Goal: Task Accomplishment & Management: Use online tool/utility

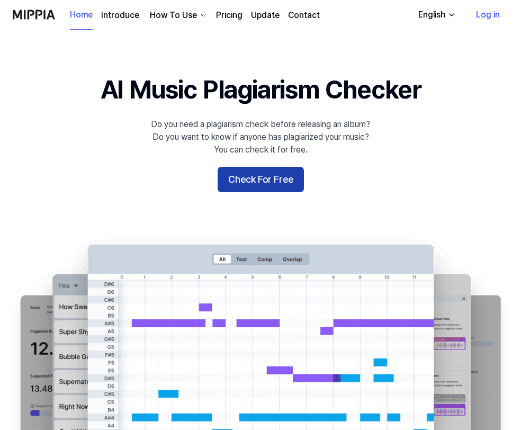
click at [264, 176] on button "Check For Free" at bounding box center [261, 179] width 86 height 25
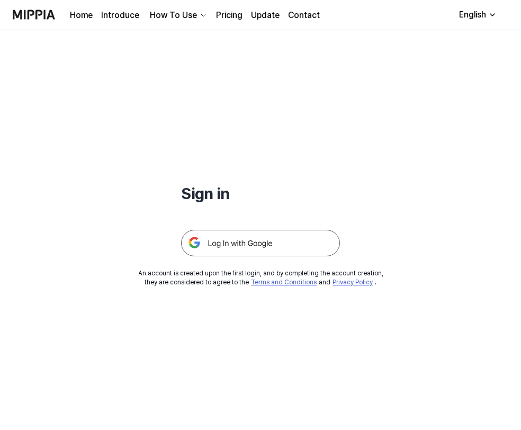
click at [243, 246] on img at bounding box center [260, 243] width 159 height 26
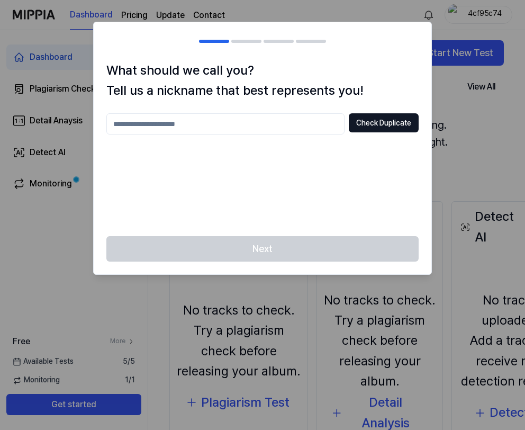
click at [186, 123] on input "text" at bounding box center [225, 123] width 238 height 21
type input "*********"
click at [373, 122] on button "Check Duplicate" at bounding box center [384, 122] width 70 height 19
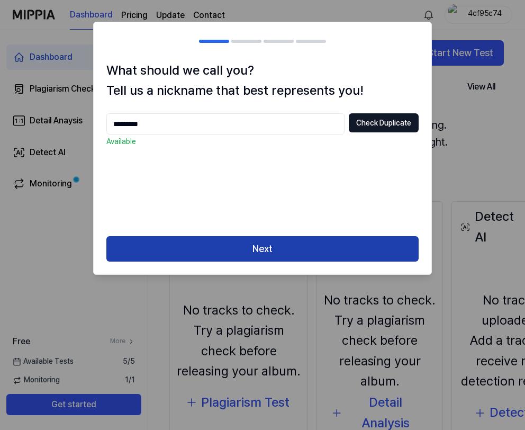
click at [258, 255] on button "Next" at bounding box center [262, 248] width 312 height 25
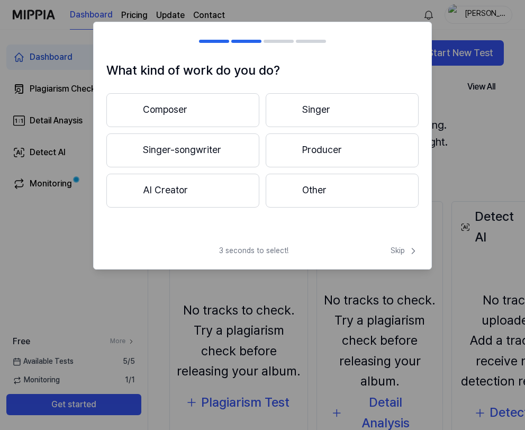
click at [169, 151] on button "Singer-songwriter" at bounding box center [182, 150] width 153 height 34
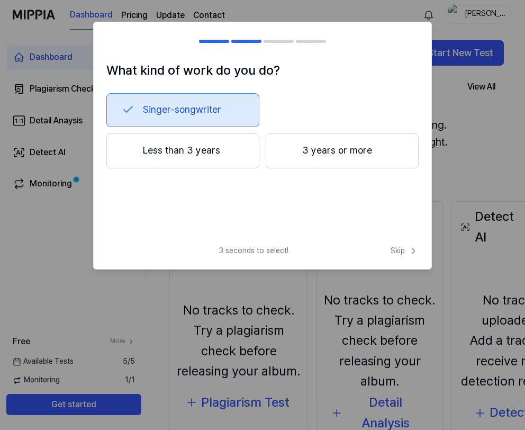
click at [199, 153] on button "Less than 3 years" at bounding box center [182, 150] width 153 height 35
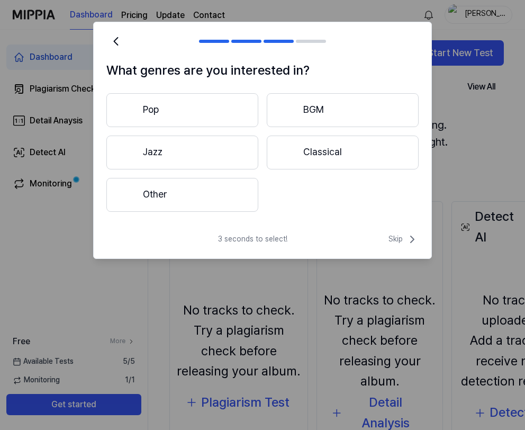
click at [173, 115] on button "Pop" at bounding box center [182, 110] width 152 height 34
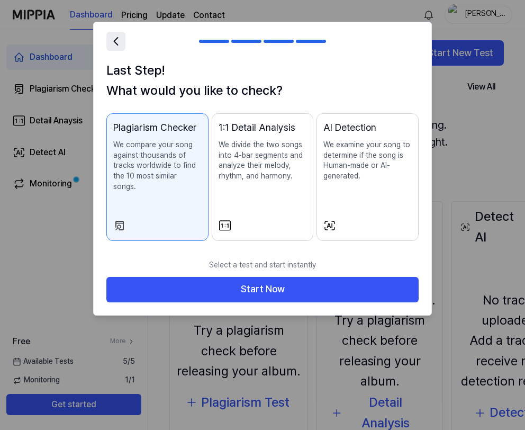
click at [116, 40] on icon at bounding box center [116, 41] width 4 height 7
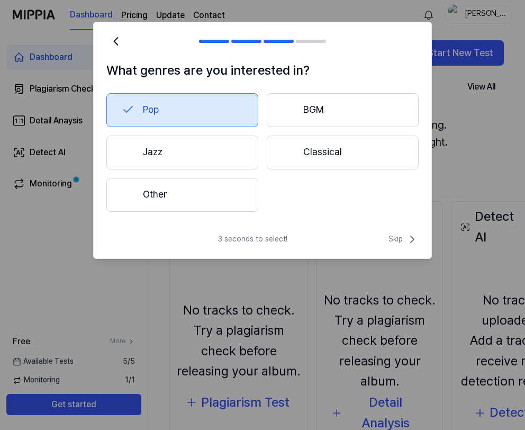
click at [151, 196] on button "Other" at bounding box center [182, 195] width 152 height 34
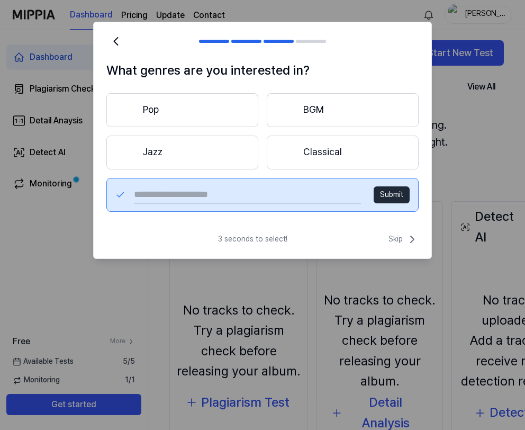
click at [147, 193] on input "text" at bounding box center [247, 194] width 227 height 17
type input "*******"
click at [391, 197] on button "Submit" at bounding box center [392, 194] width 36 height 17
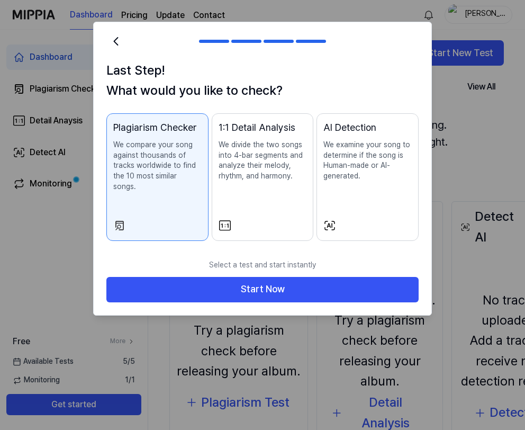
click at [166, 185] on div "Plagiarism Checker We compare your song against thousands of tracks worldwide t…" at bounding box center [157, 166] width 88 height 93
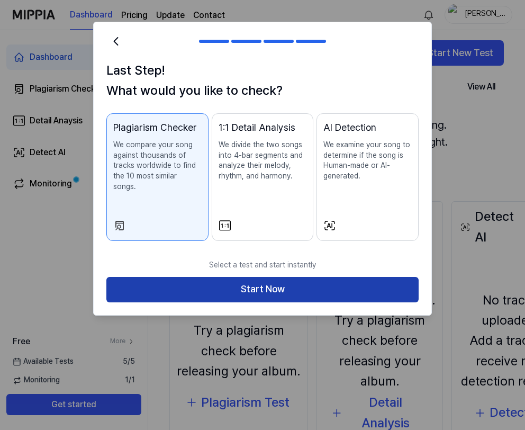
click at [235, 281] on button "Start Now" at bounding box center [262, 289] width 312 height 25
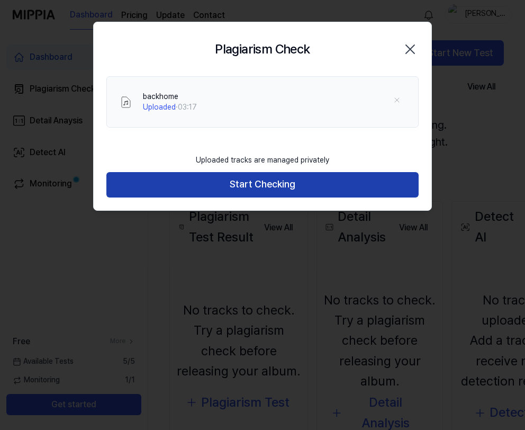
click at [282, 184] on button "Start Checking" at bounding box center [262, 184] width 312 height 25
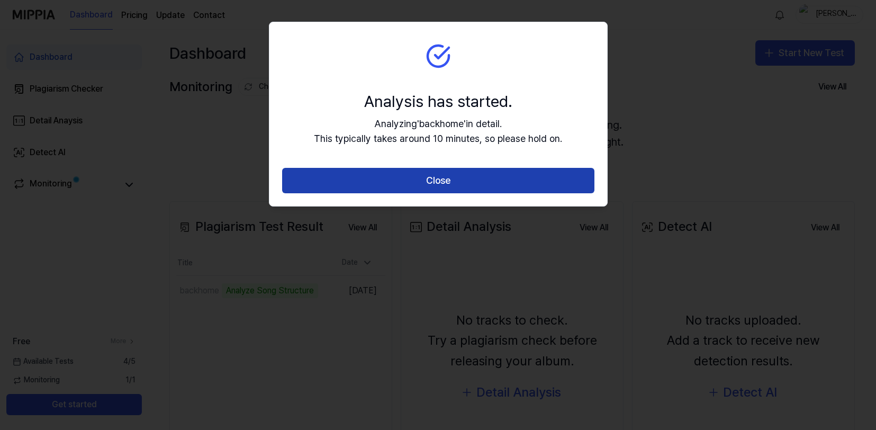
click at [464, 190] on button "Close" at bounding box center [438, 180] width 312 height 25
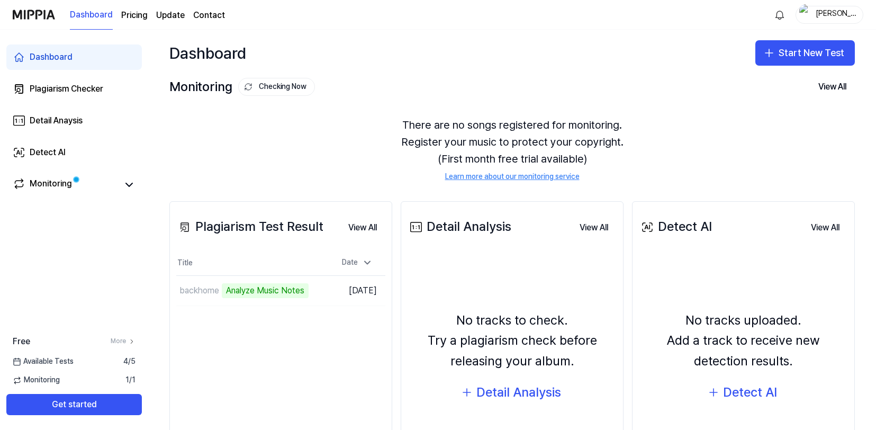
scroll to position [53, 0]
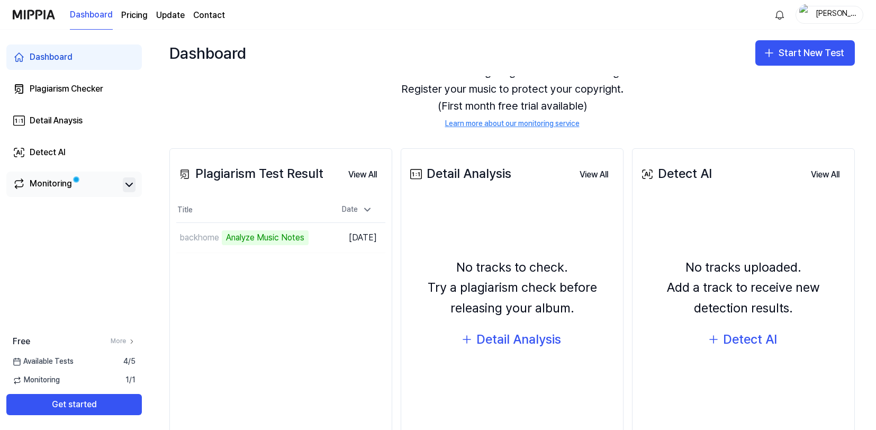
click at [129, 182] on icon at bounding box center [129, 184] width 13 height 13
click at [130, 184] on icon at bounding box center [129, 184] width 13 height 13
click at [49, 184] on div "Monitoring" at bounding box center [51, 184] width 42 height 15
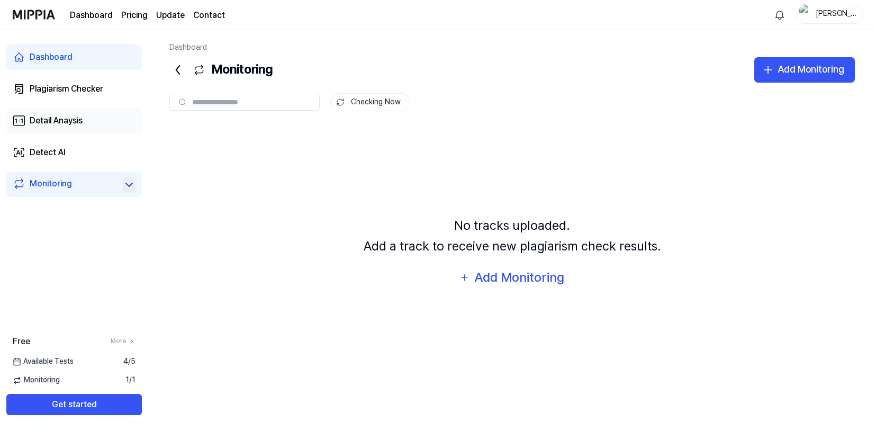
click at [39, 122] on div "Detail Anaysis" at bounding box center [56, 120] width 53 height 13
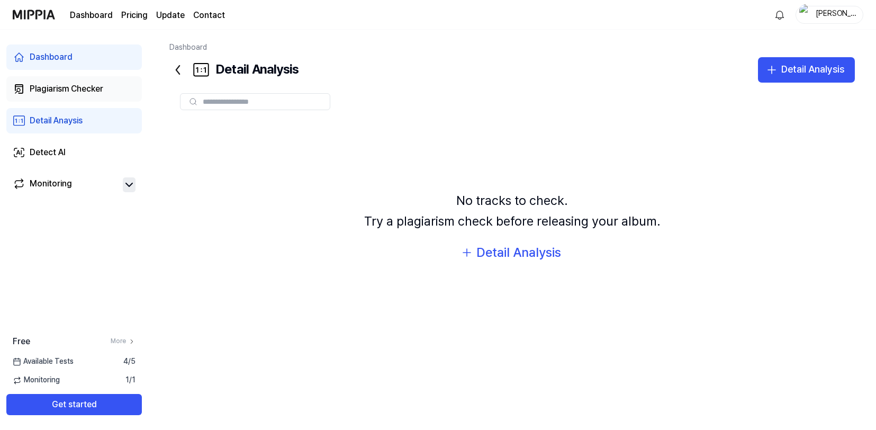
click at [51, 87] on div "Plagiarism Checker" at bounding box center [67, 89] width 74 height 13
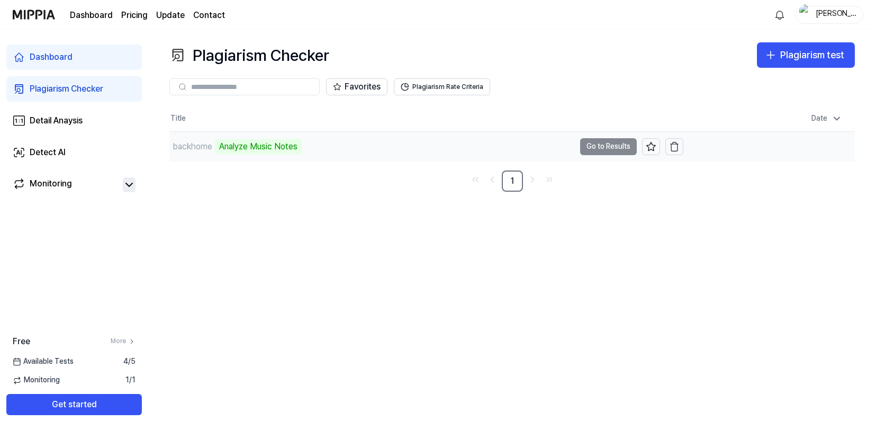
click at [525, 146] on td "backhome Analyze Music Notes Go to Results" at bounding box center [426, 147] width 514 height 30
click at [525, 145] on td "backhome Analyze Music Notes Go to Results" at bounding box center [426, 147] width 514 height 30
click at [119, 340] on link "More" at bounding box center [123, 341] width 25 height 9
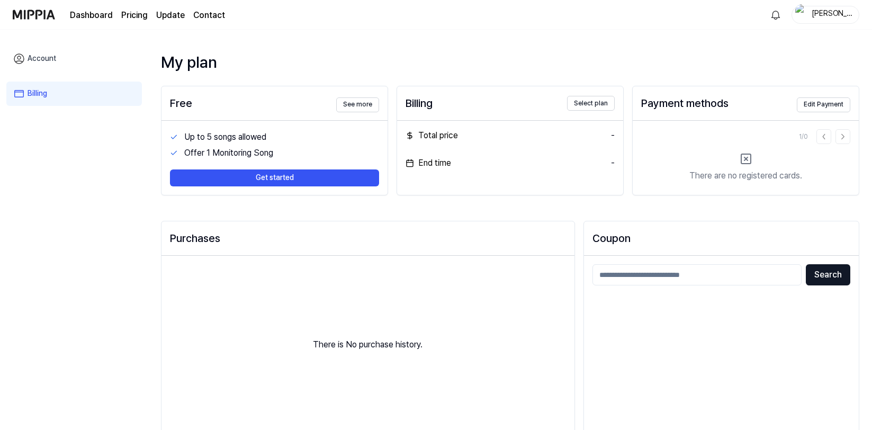
click at [92, 14] on link "Dashboard" at bounding box center [91, 15] width 43 height 13
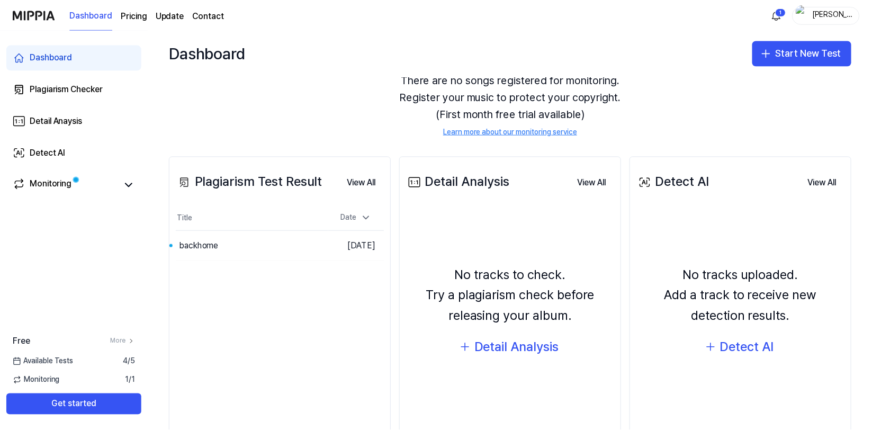
scroll to position [91, 0]
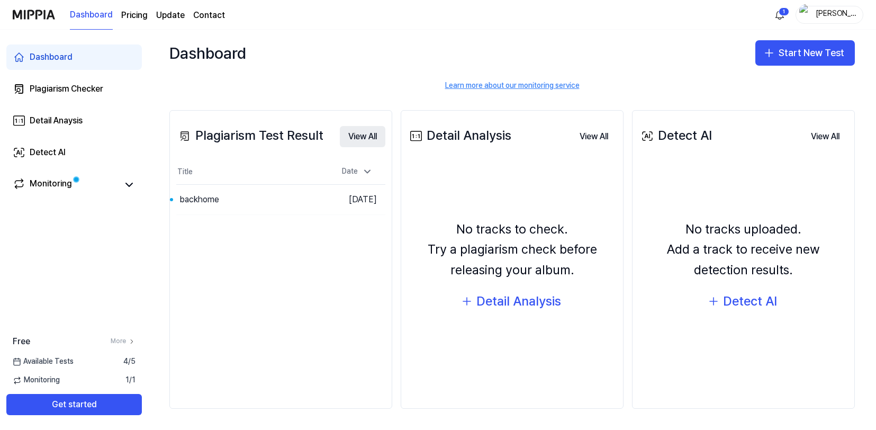
click at [374, 137] on button "View All" at bounding box center [363, 136] width 46 height 21
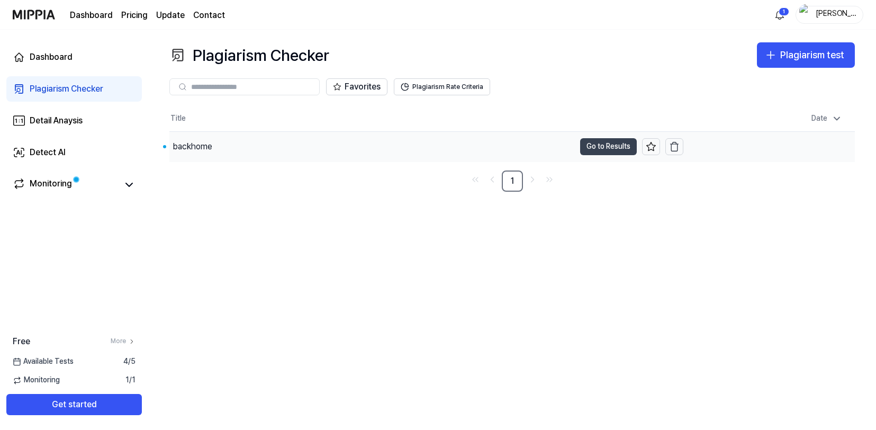
click at [525, 149] on button "Go to Results" at bounding box center [608, 146] width 57 height 17
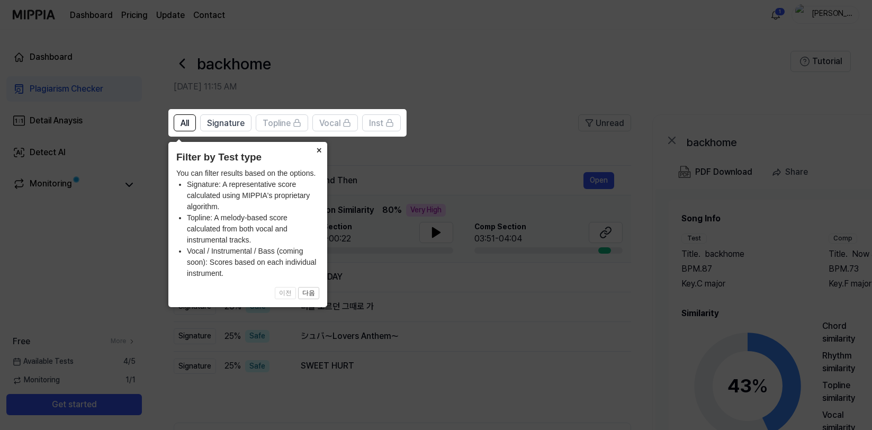
click at [319, 149] on button "×" at bounding box center [318, 149] width 17 height 15
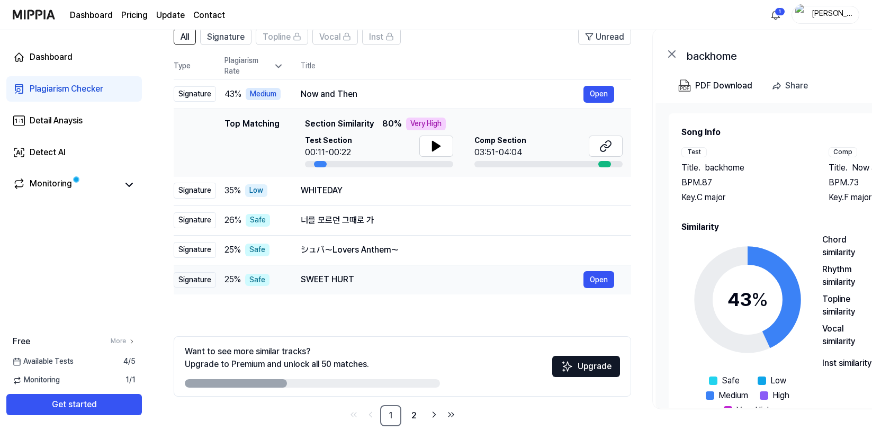
scroll to position [104, 0]
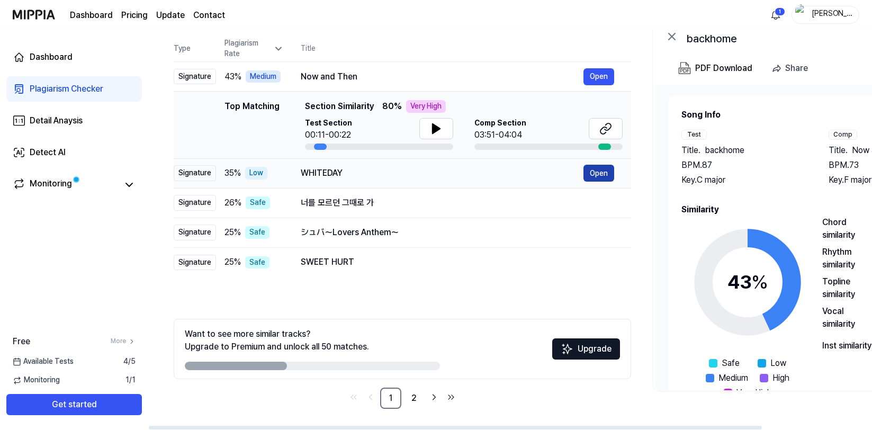
click at [525, 174] on button "Open" at bounding box center [599, 173] width 31 height 17
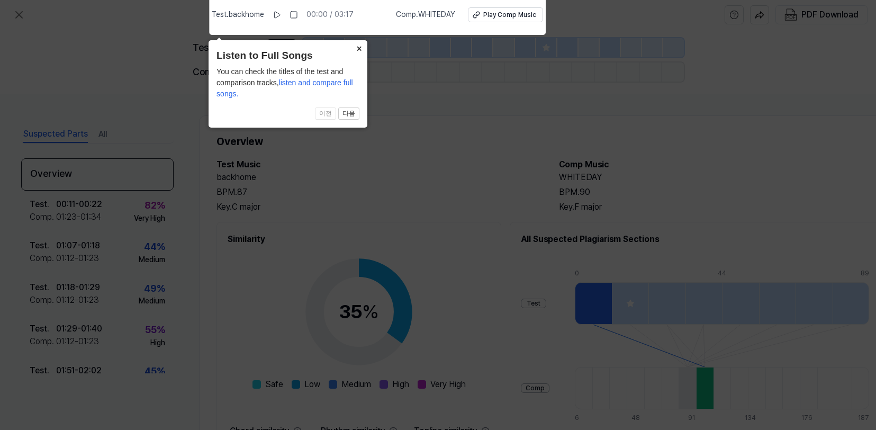
click at [359, 50] on button "×" at bounding box center [359, 47] width 17 height 15
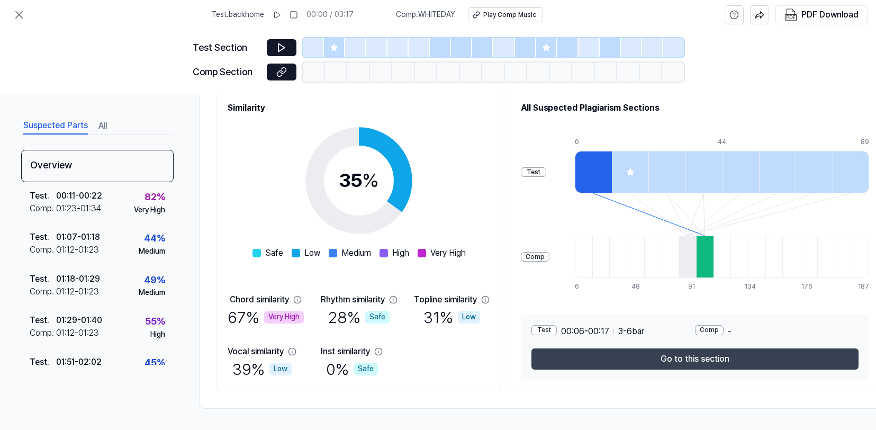
click at [525, 356] on button "Go to this section" at bounding box center [695, 358] width 327 height 21
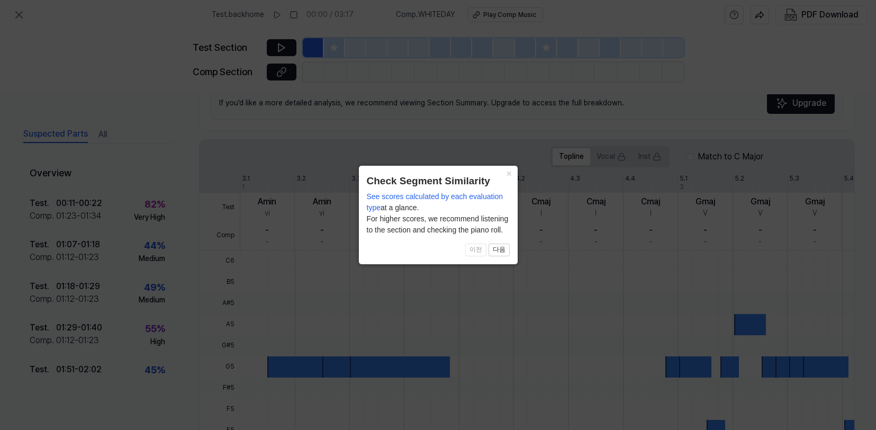
scroll to position [274, 0]
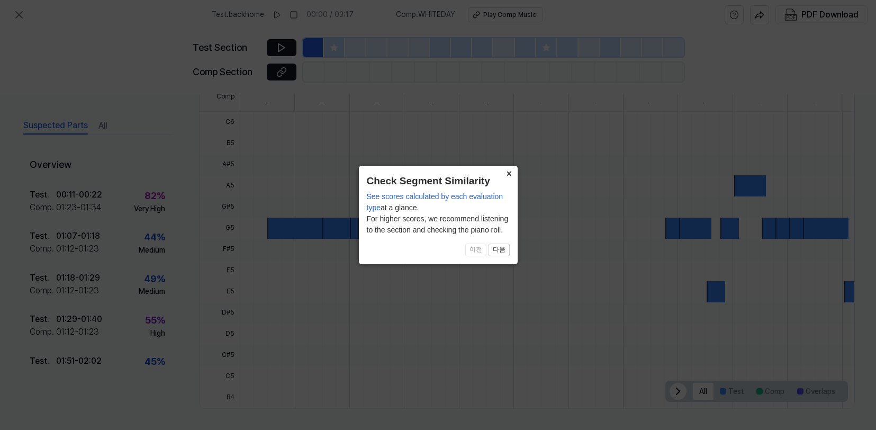
click at [509, 173] on button "×" at bounding box center [509, 173] width 17 height 15
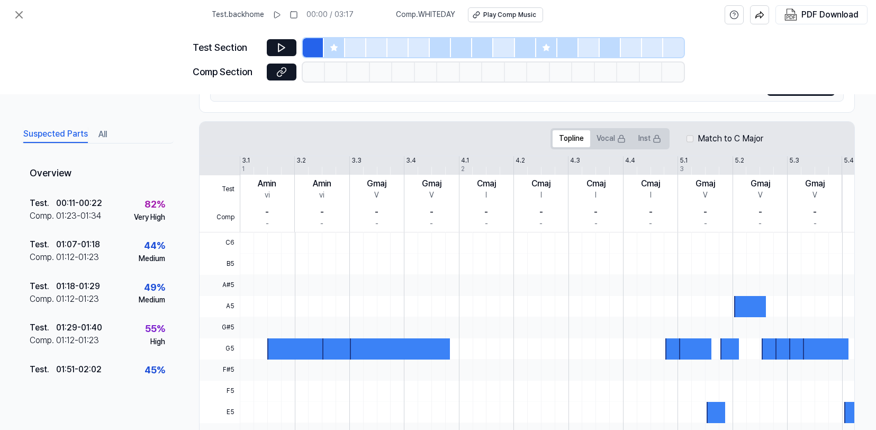
scroll to position [10, 0]
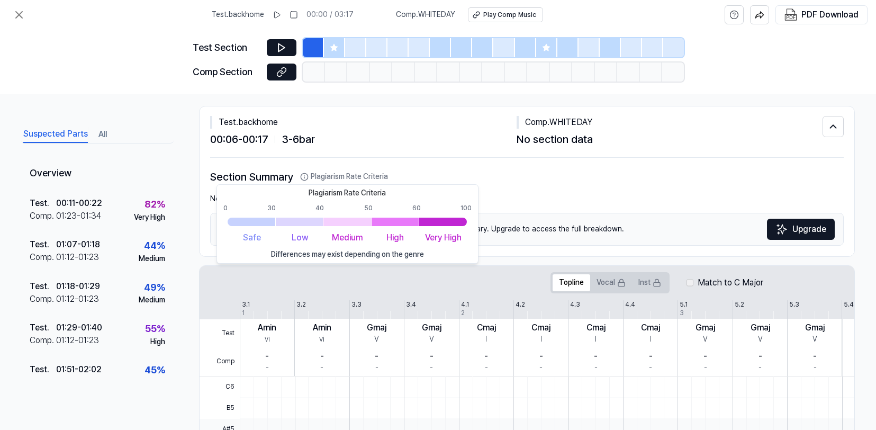
click at [364, 177] on button "Plagiarism Rate Criteria" at bounding box center [344, 177] width 88 height 11
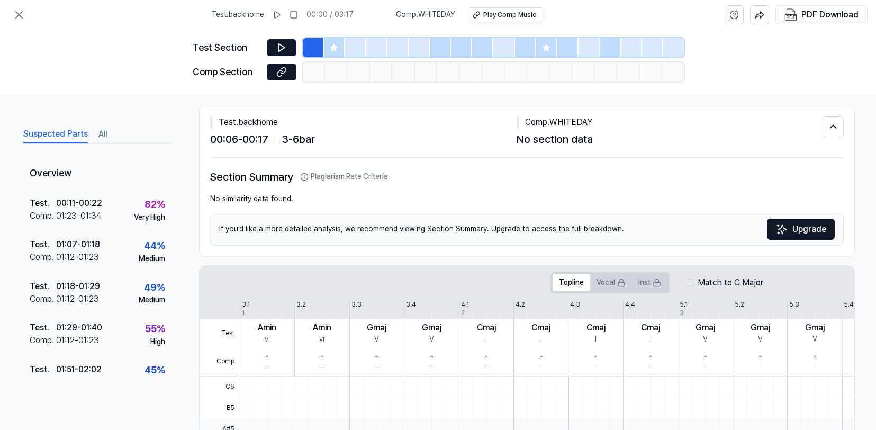
click at [364, 177] on button "Plagiarism Rate Criteria" at bounding box center [344, 177] width 88 height 11
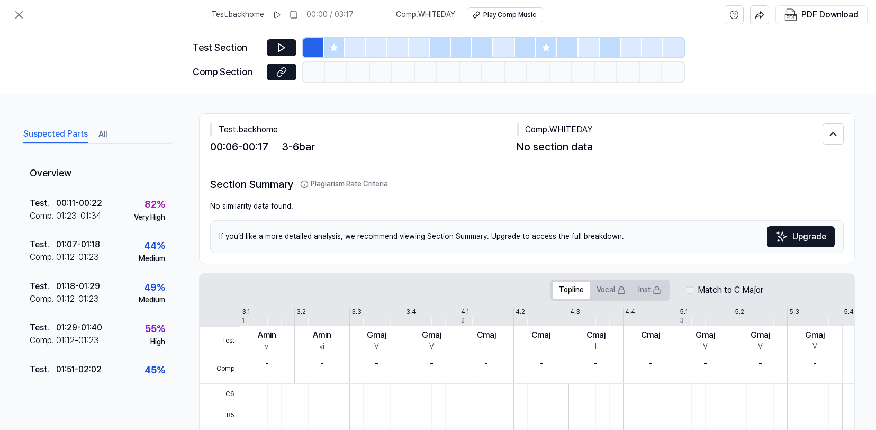
scroll to position [0, 0]
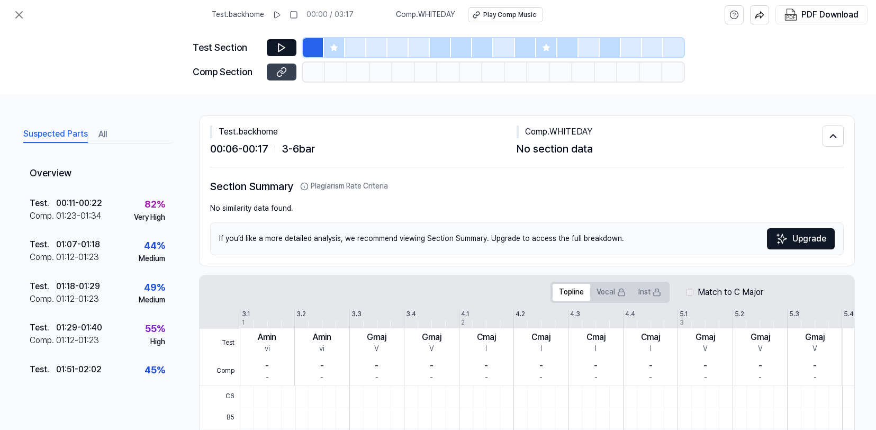
click at [288, 73] on button at bounding box center [282, 72] width 30 height 17
click at [332, 49] on icon at bounding box center [334, 47] width 8 height 8
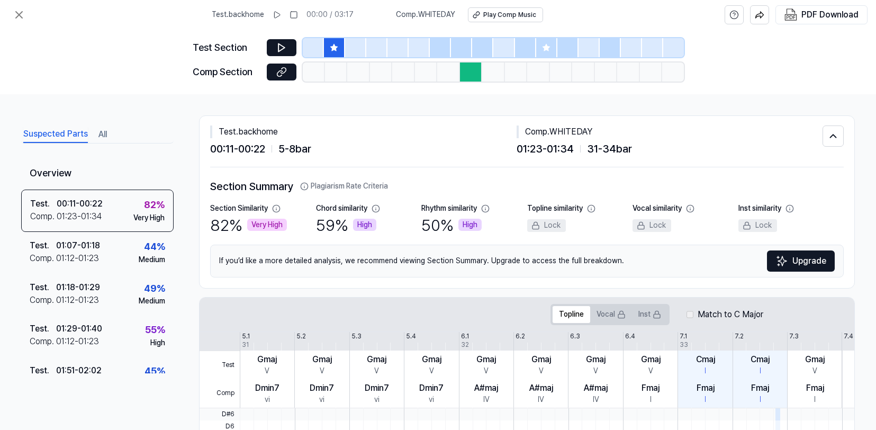
click at [525, 47] on icon at bounding box center [546, 47] width 7 height 7
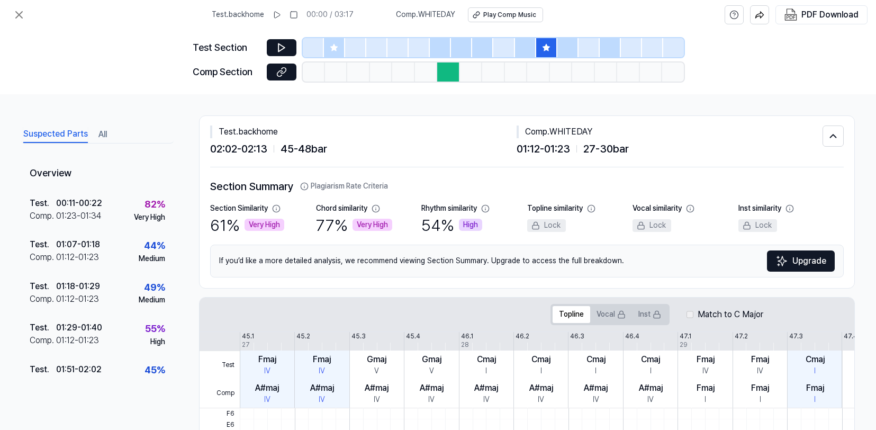
click at [341, 51] on div at bounding box center [334, 47] width 21 height 19
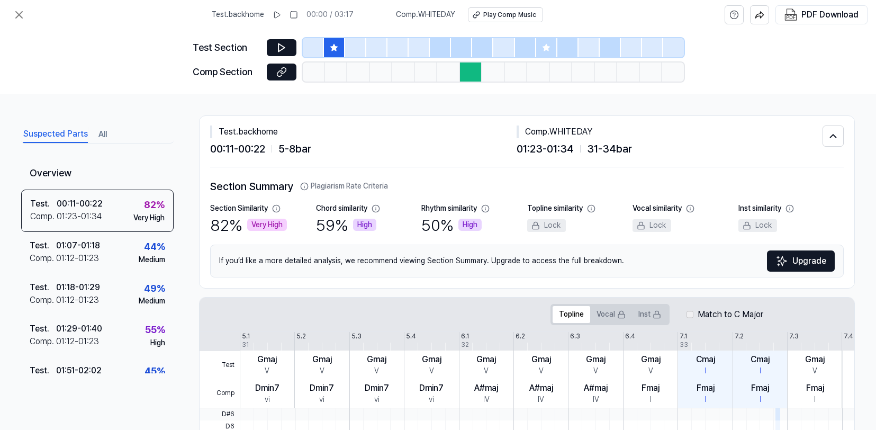
click at [525, 49] on div at bounding box center [610, 47] width 21 height 19
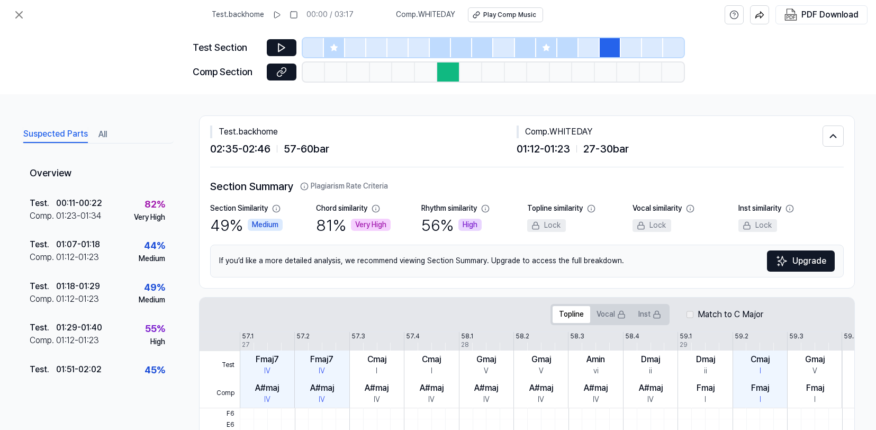
click at [435, 51] on div at bounding box center [440, 47] width 21 height 19
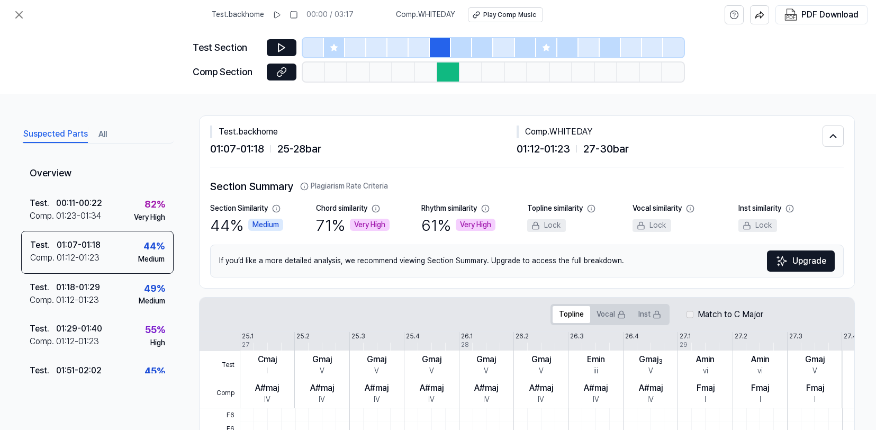
click at [463, 52] on div at bounding box center [461, 47] width 21 height 19
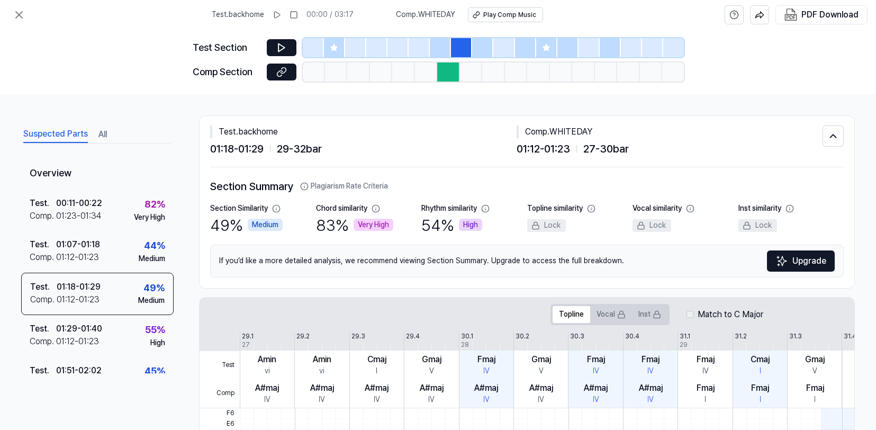
click at [480, 50] on div at bounding box center [482, 47] width 21 height 19
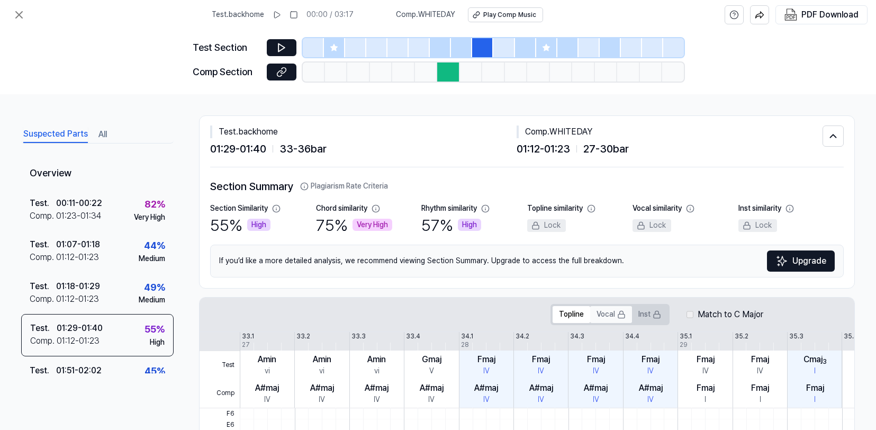
click at [525, 311] on button "Vocal" at bounding box center [611, 314] width 42 height 17
click at [525, 317] on button "Inst" at bounding box center [649, 314] width 35 height 17
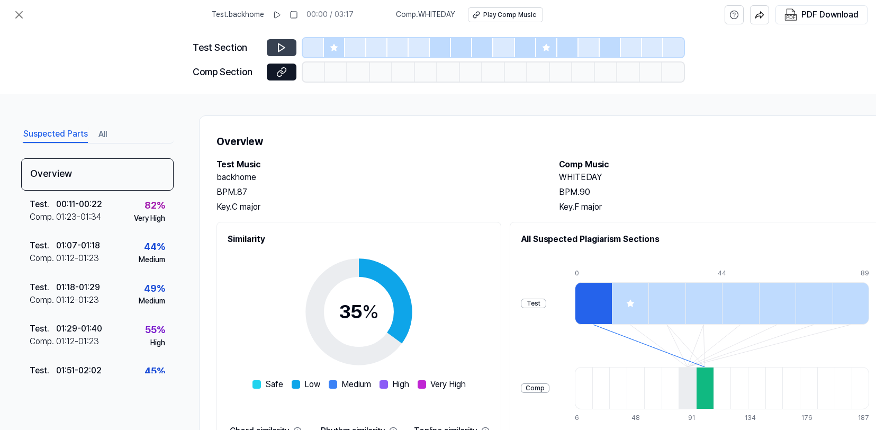
click at [283, 48] on icon at bounding box center [282, 48] width 6 height 8
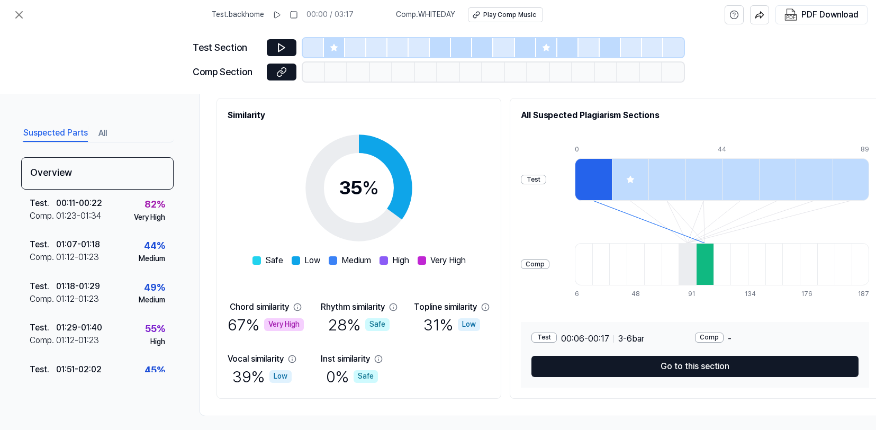
scroll to position [136, 0]
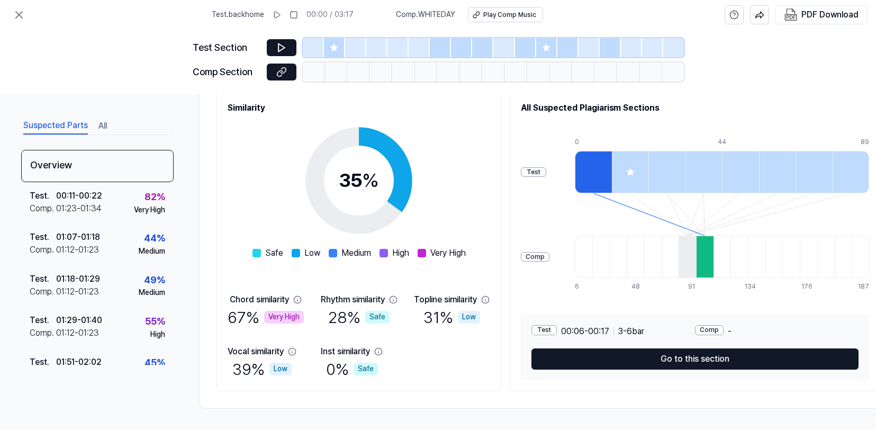
click at [705, 256] on div at bounding box center [704, 257] width 17 height 42
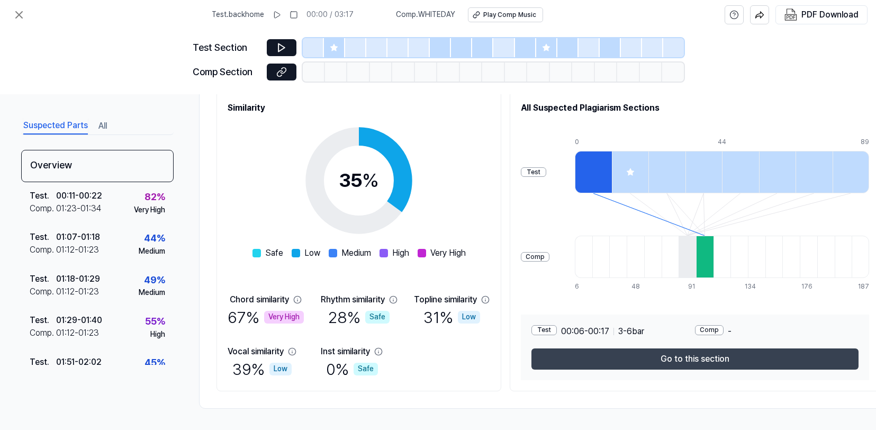
click at [704, 351] on button "Go to this section" at bounding box center [695, 358] width 327 height 21
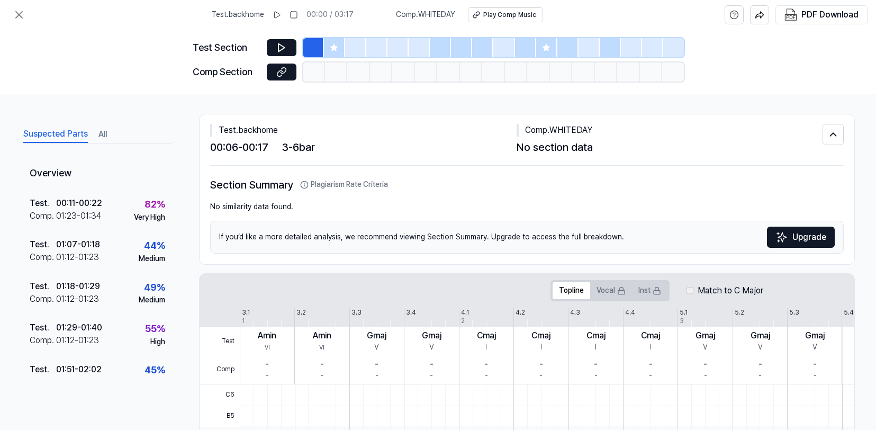
scroll to position [0, 0]
click at [333, 50] on icon at bounding box center [333, 47] width 7 height 7
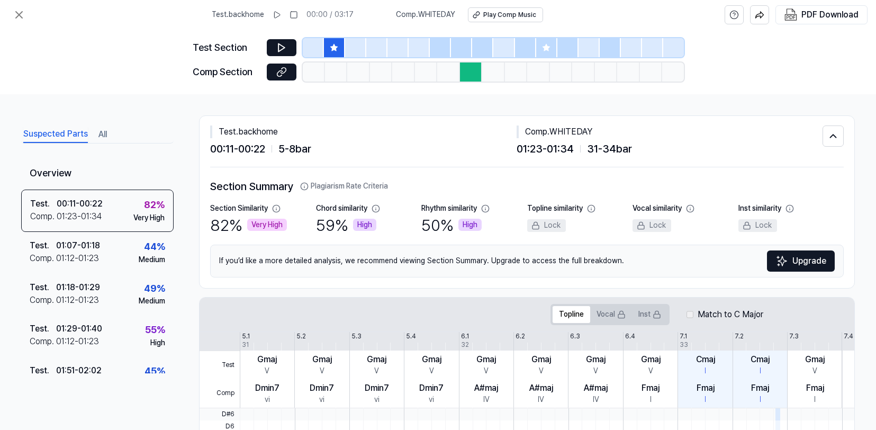
click at [545, 49] on icon at bounding box center [546, 47] width 7 height 7
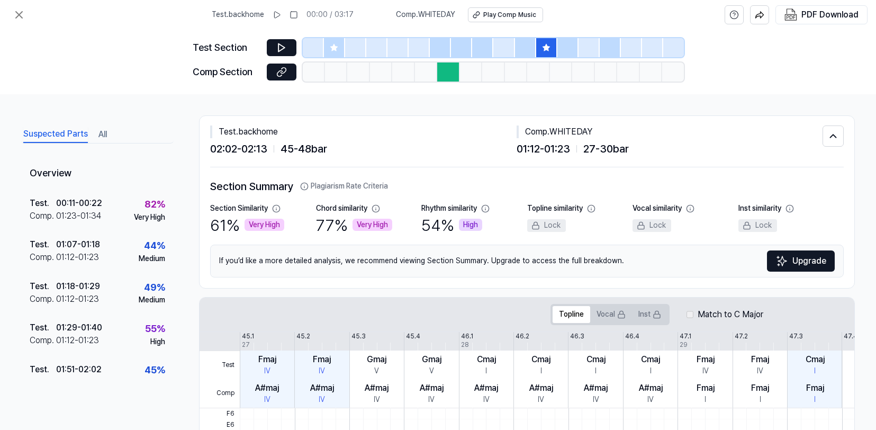
click at [361, 47] on div at bounding box center [355, 47] width 21 height 19
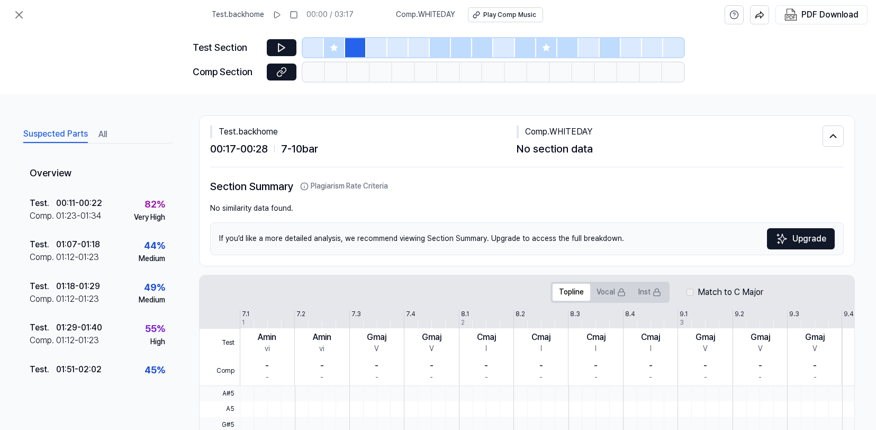
click at [382, 48] on div at bounding box center [376, 47] width 21 height 19
click at [398, 51] on div at bounding box center [398, 47] width 21 height 19
click at [316, 51] on div at bounding box center [313, 47] width 21 height 19
click at [337, 49] on icon at bounding box center [334, 47] width 8 height 8
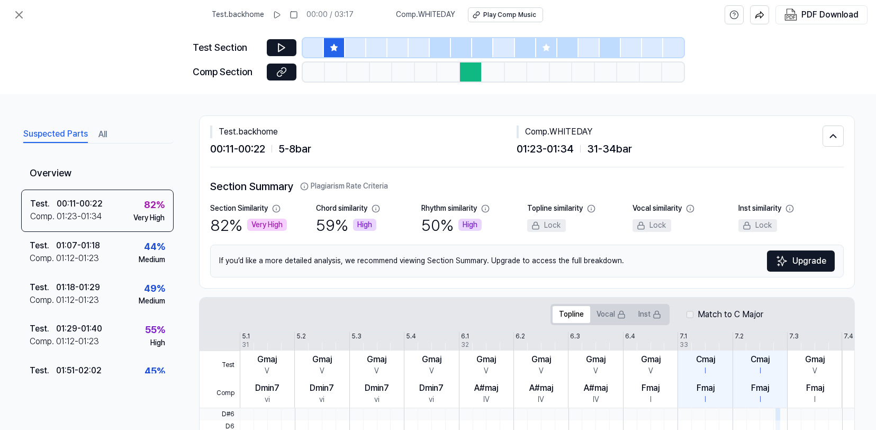
click at [543, 47] on icon at bounding box center [546, 47] width 7 height 7
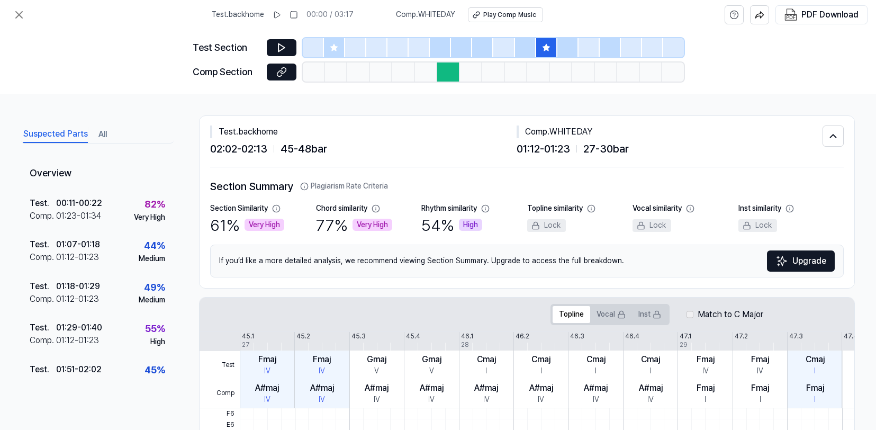
click at [612, 51] on div at bounding box center [610, 47] width 21 height 19
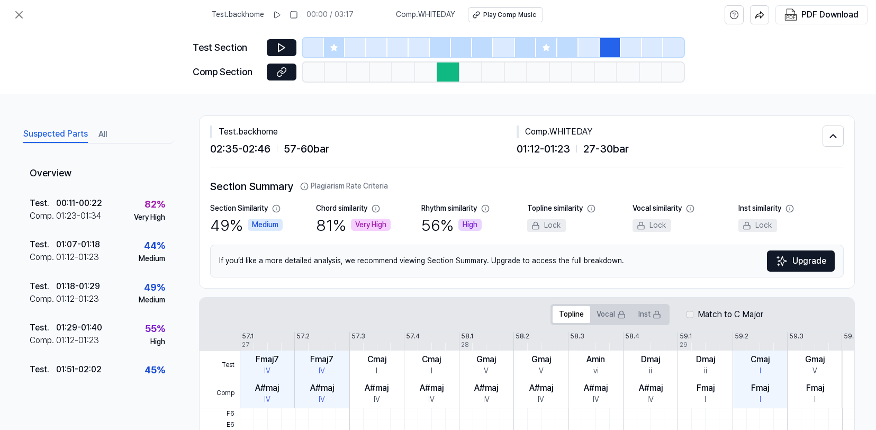
click at [442, 48] on div at bounding box center [440, 47] width 21 height 19
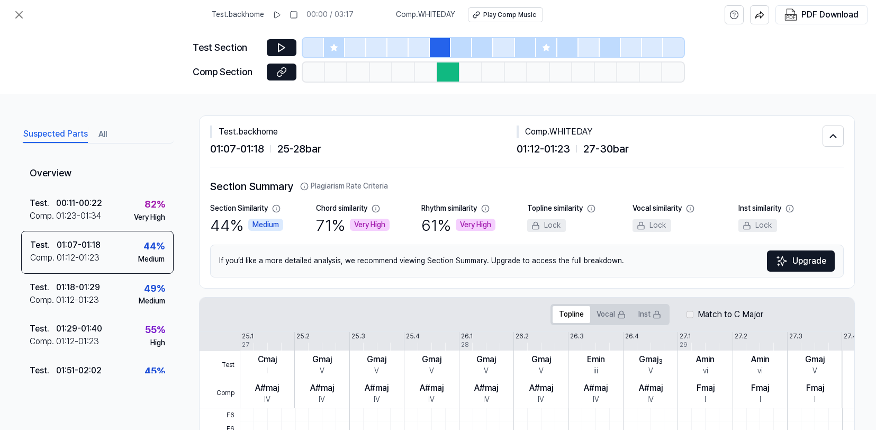
click at [460, 50] on div at bounding box center [461, 47] width 21 height 19
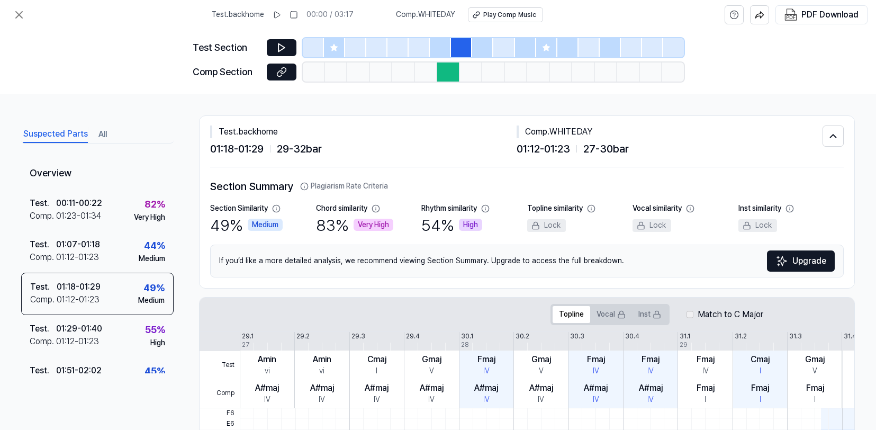
click at [488, 49] on div at bounding box center [482, 47] width 21 height 19
